Goal: Book appointment/travel/reservation

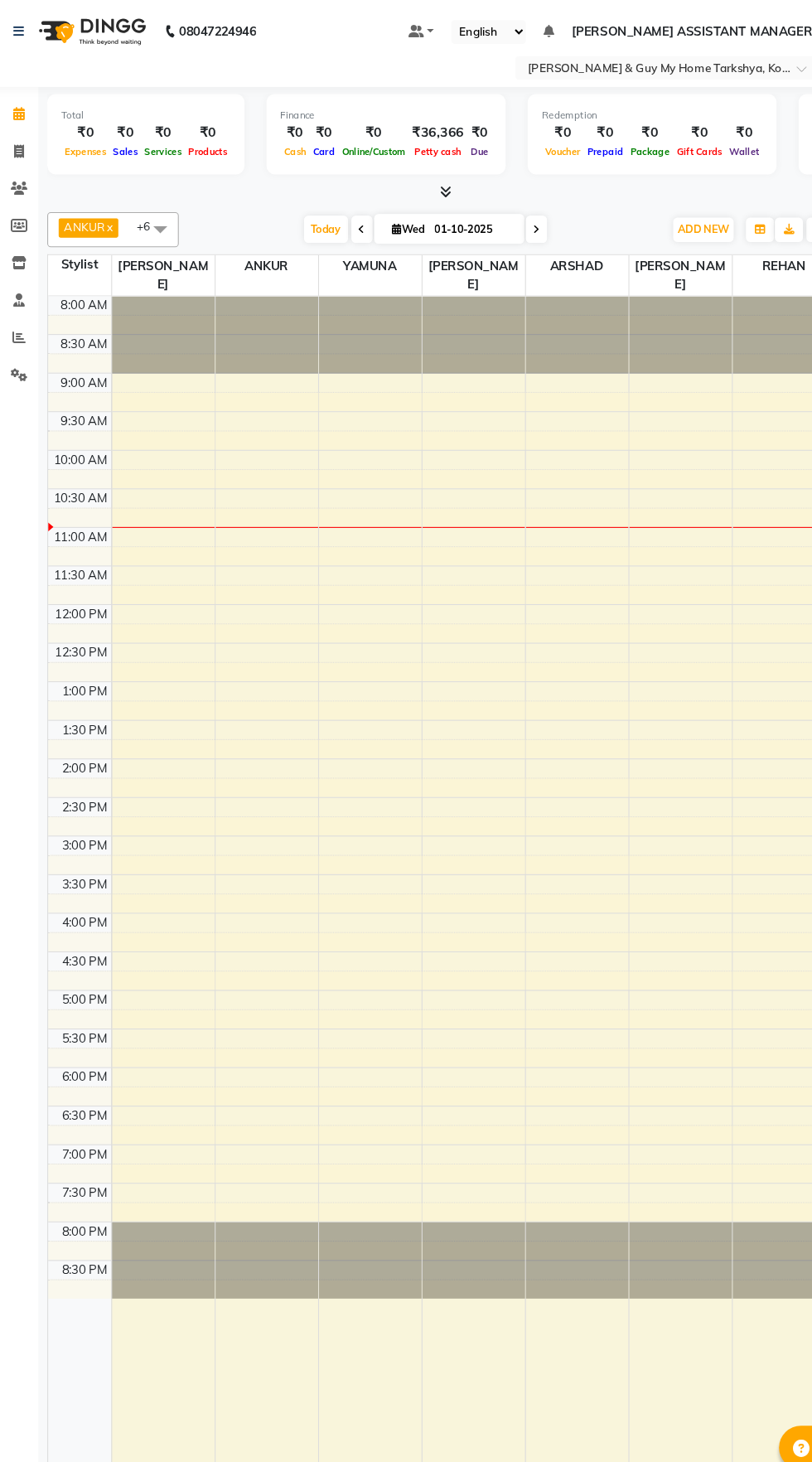
click at [434, 180] on icon at bounding box center [434, 180] width 10 height 12
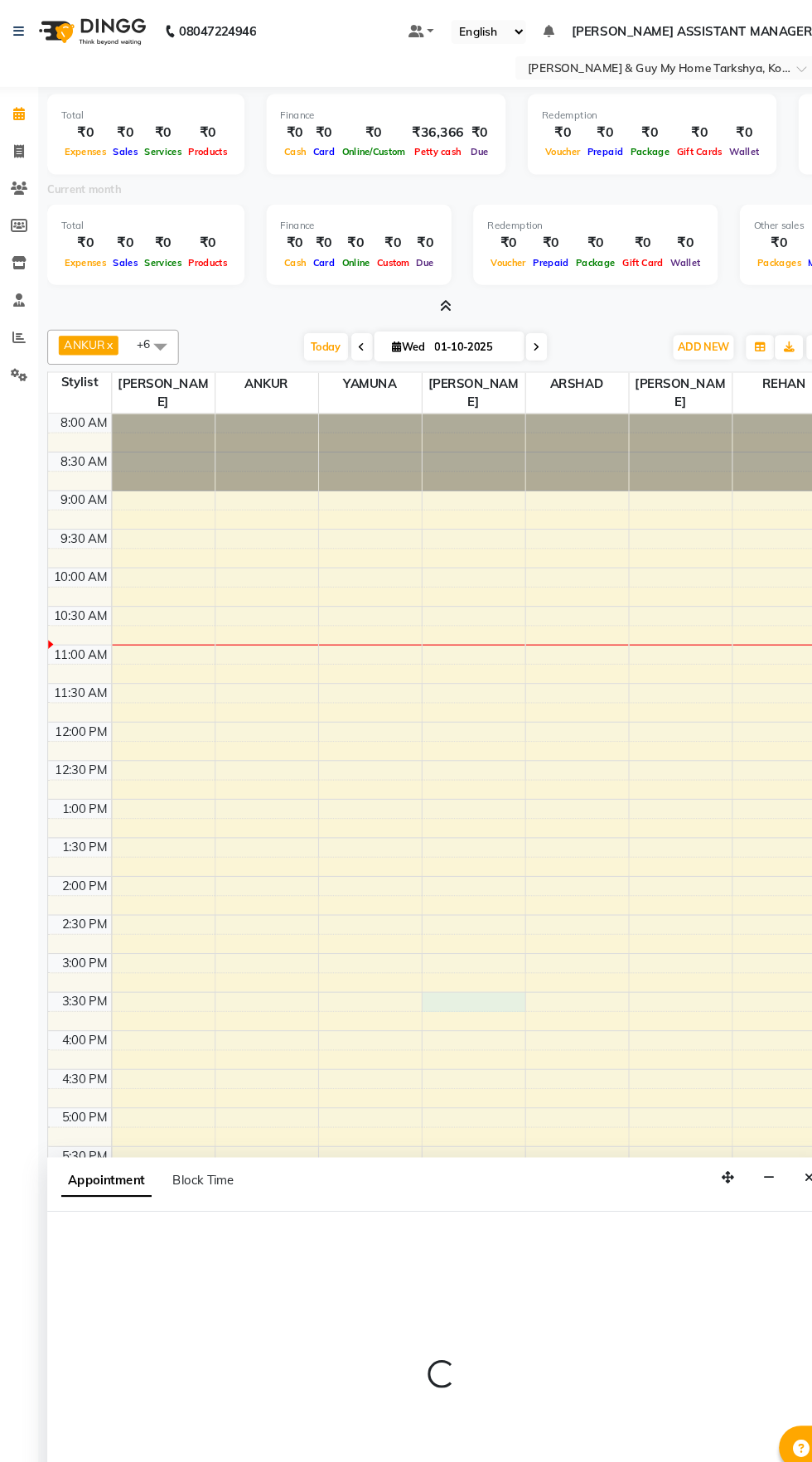
scroll to position [4, 0]
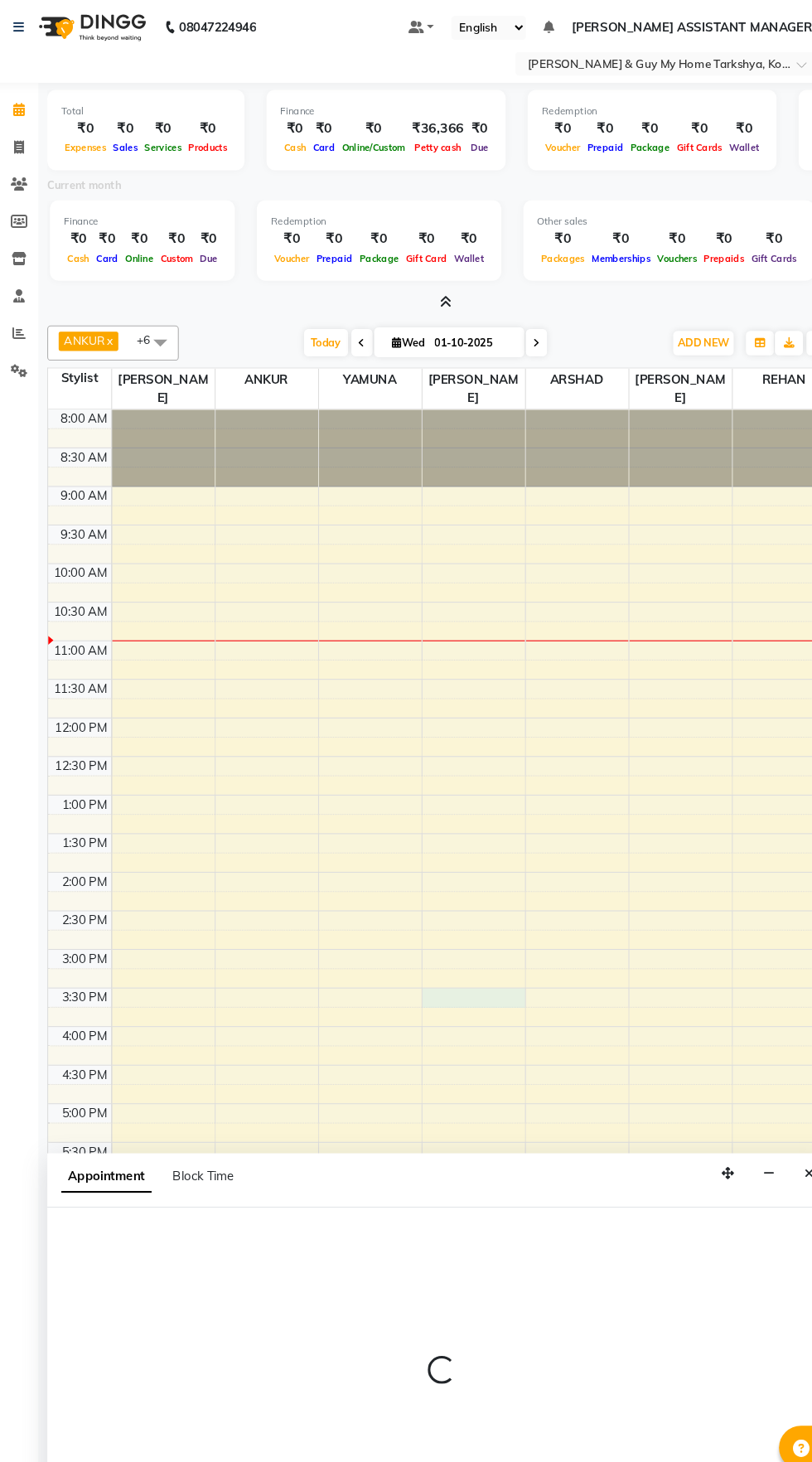
select select "71872"
select select "tentative"
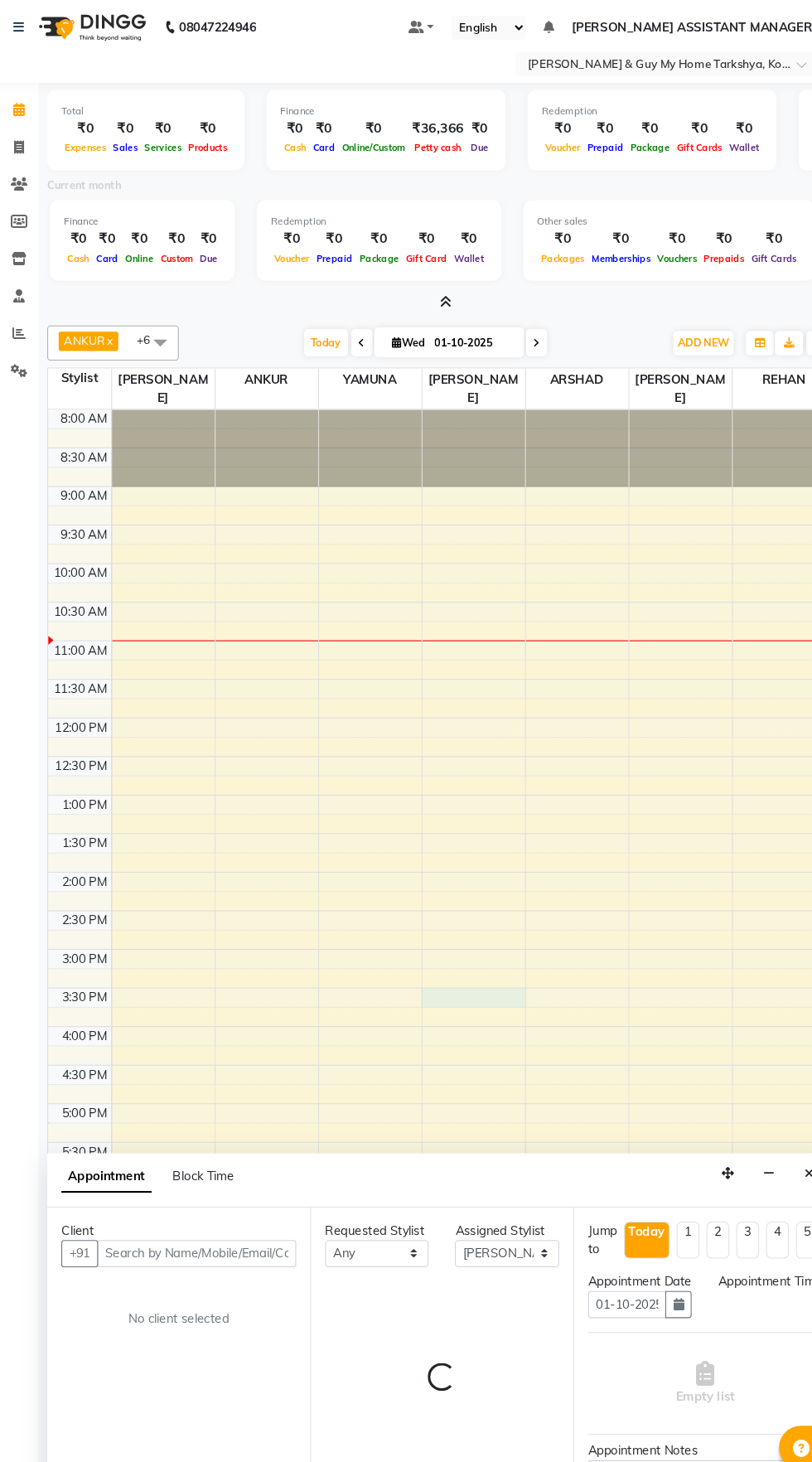
scroll to position [0, 259]
select select "930"
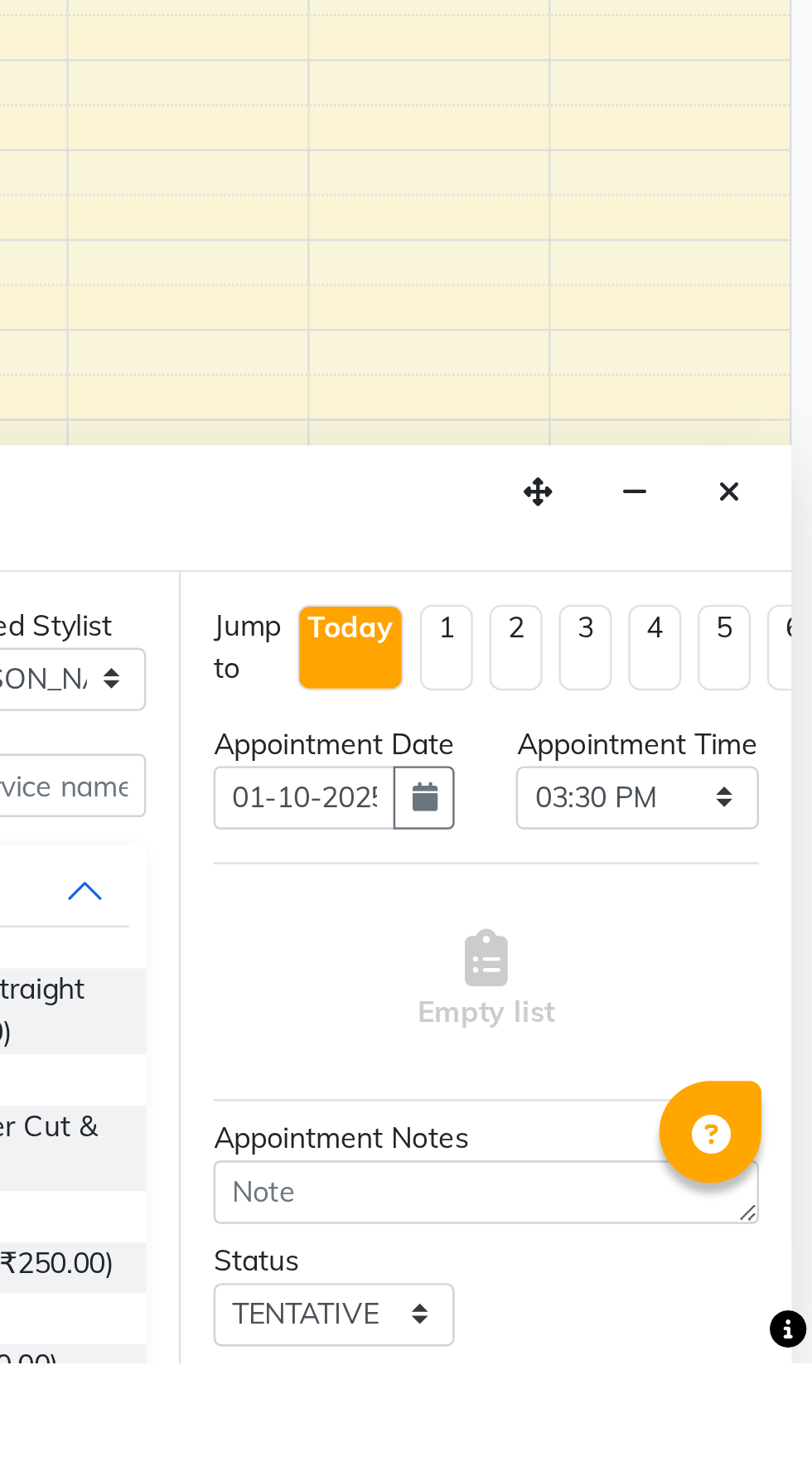
scroll to position [4, 0]
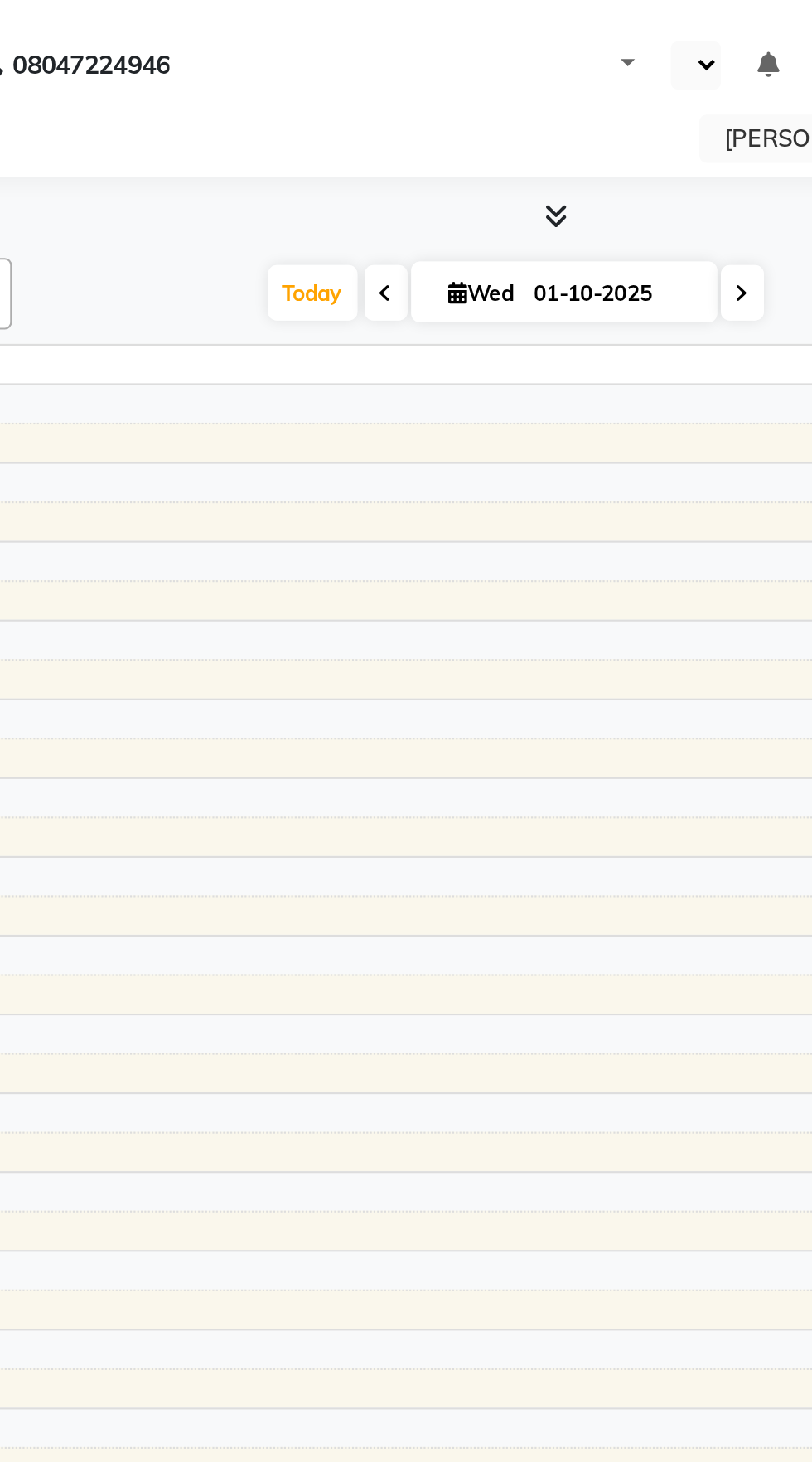
select select "en"
